Goal: Transaction & Acquisition: Purchase product/service

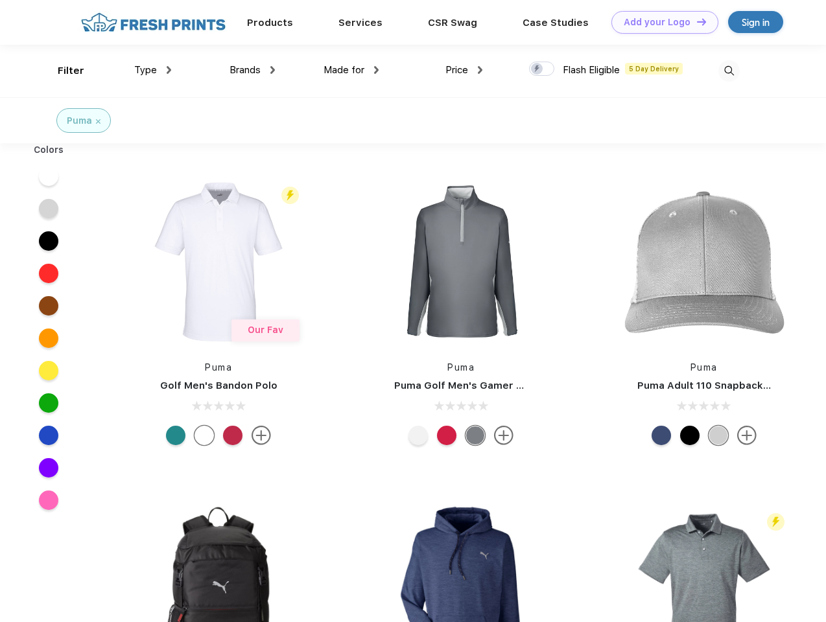
click at [660, 22] on link "Add your Logo Design Tool" at bounding box center [664, 22] width 107 height 23
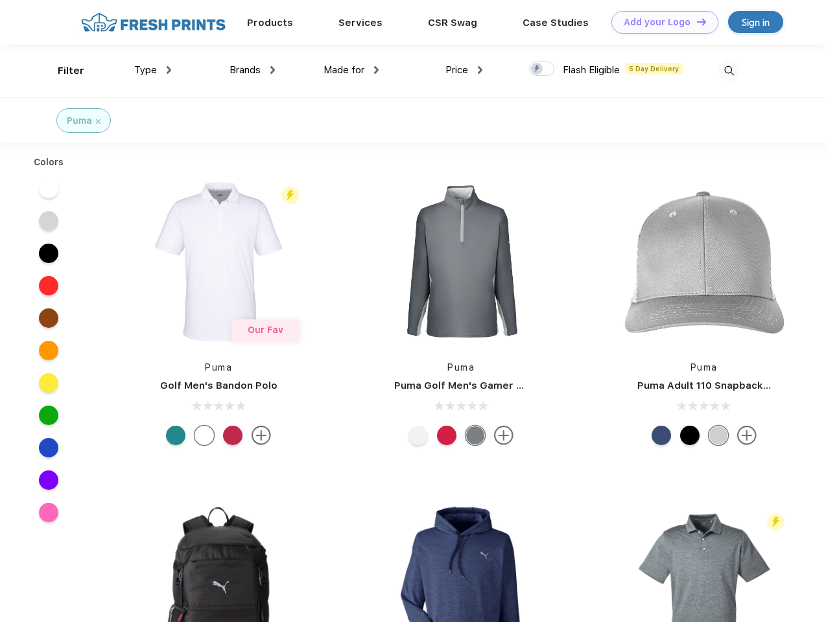
click at [0, 0] on div "Design Tool" at bounding box center [0, 0] width 0 height 0
click at [695, 21] on link "Add your Logo Design Tool" at bounding box center [664, 22] width 107 height 23
click at [62, 71] on div "Filter" at bounding box center [71, 71] width 27 height 15
click at [153, 70] on span "Type" at bounding box center [145, 70] width 23 height 12
click at [252, 70] on span "Brands" at bounding box center [244, 70] width 31 height 12
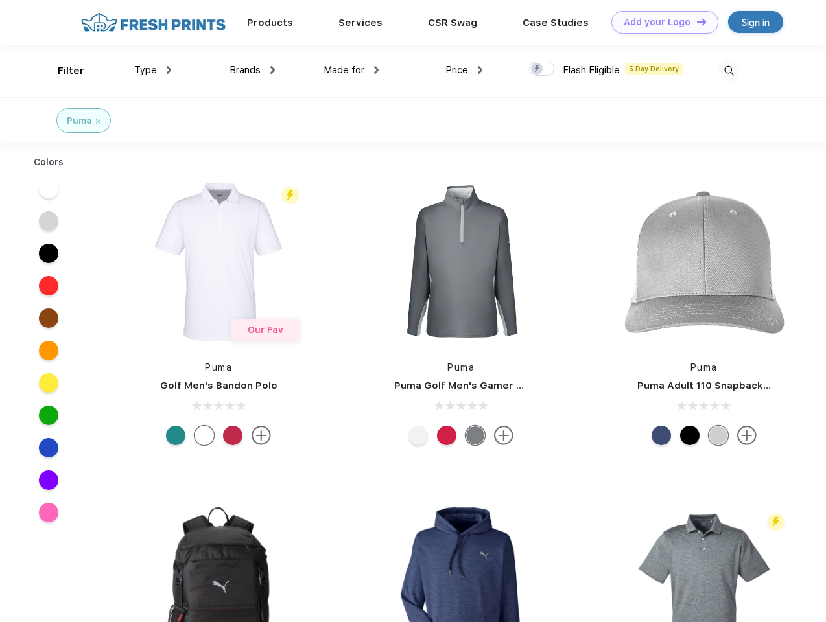
click at [351, 70] on span "Made for" at bounding box center [343, 70] width 41 height 12
click at [464, 70] on span "Price" at bounding box center [456, 70] width 23 height 12
click at [542, 69] on div at bounding box center [541, 69] width 25 height 14
click at [537, 69] on input "checkbox" at bounding box center [533, 65] width 8 height 8
click at [728, 71] on img at bounding box center [728, 70] width 21 height 21
